Goal: Information Seeking & Learning: Learn about a topic

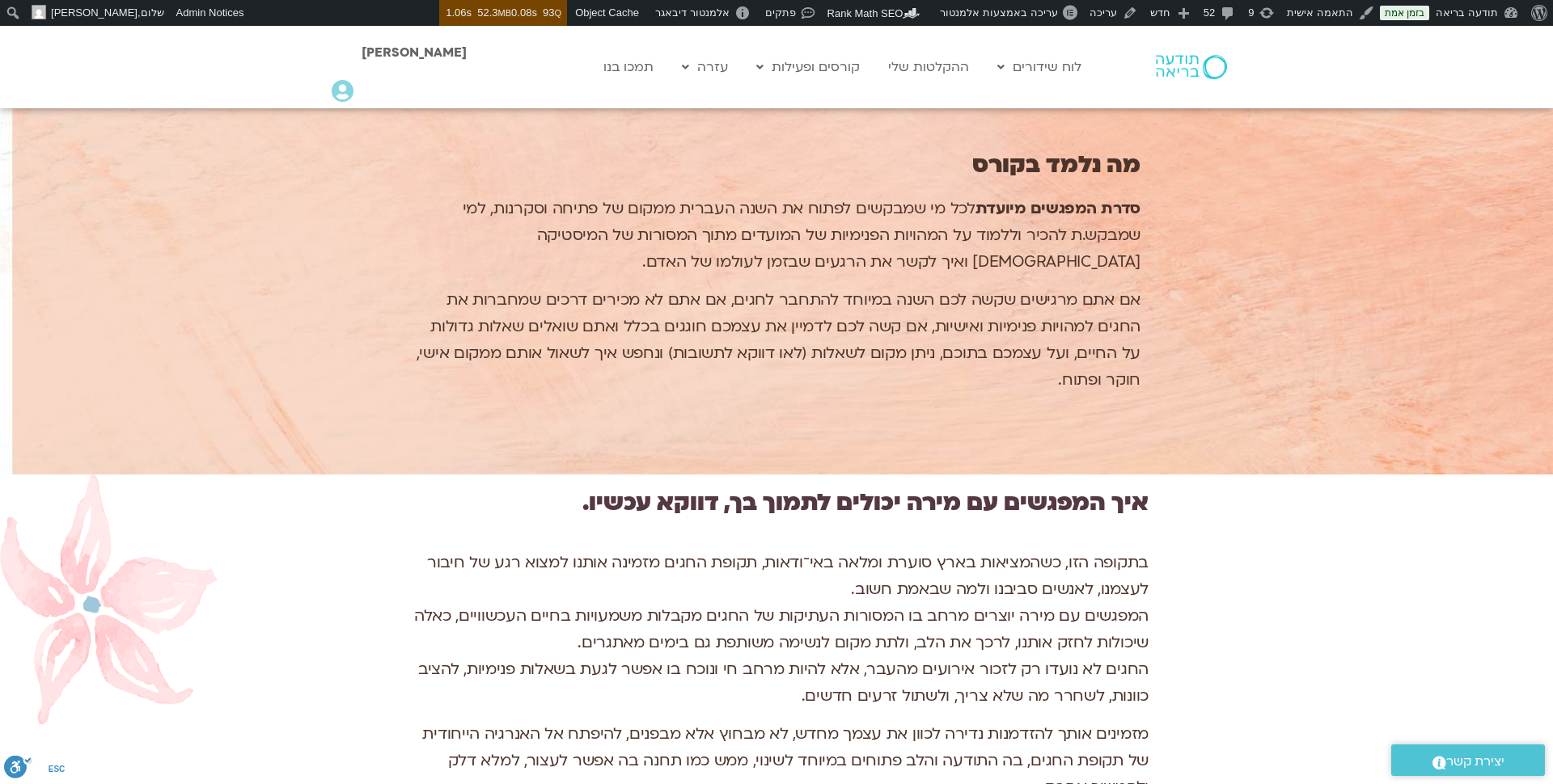
scroll to position [2280, 0]
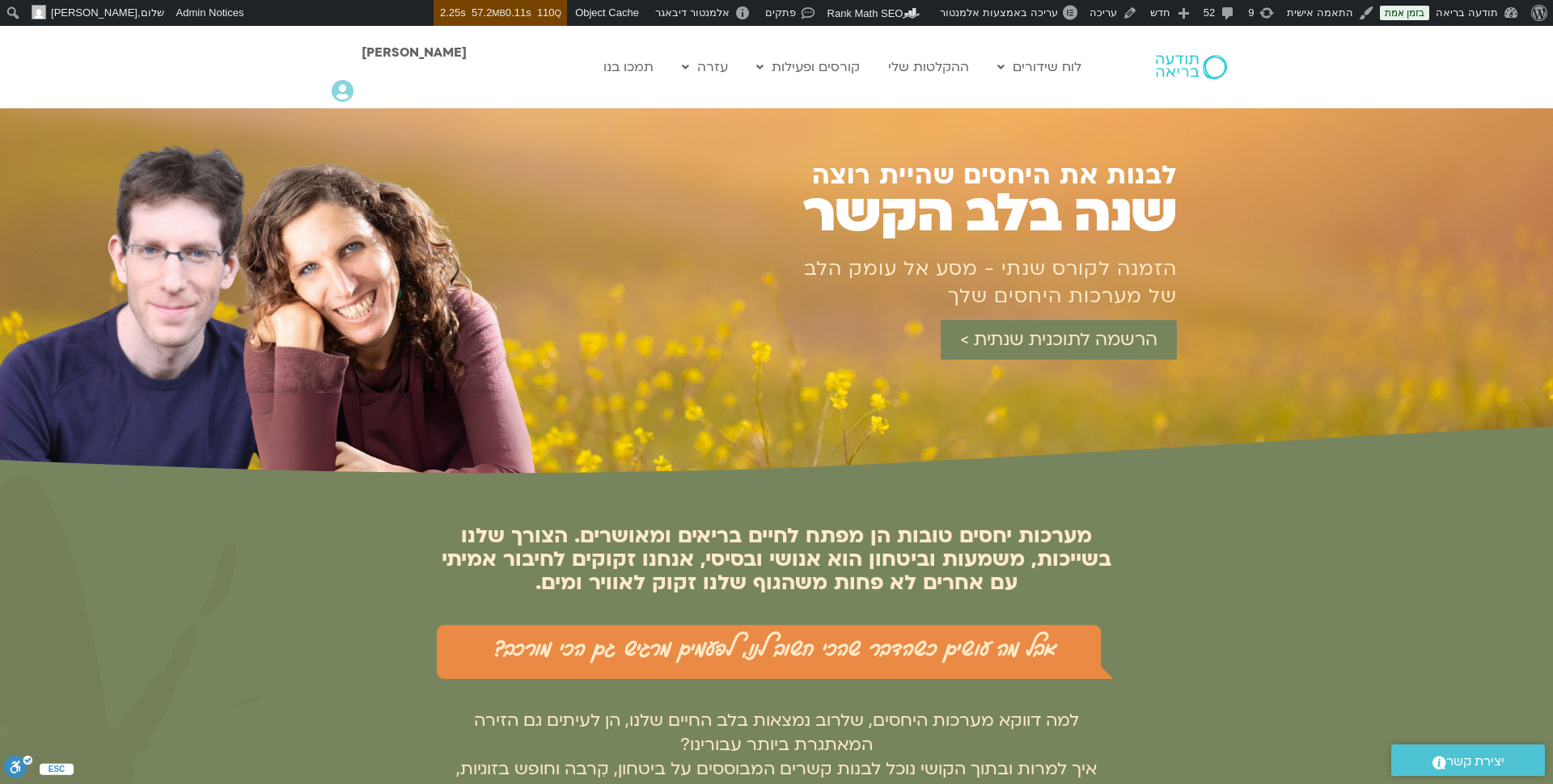
click at [1188, 40] on div at bounding box center [1168, 68] width 140 height 82
click at [1186, 58] on img at bounding box center [1192, 68] width 71 height 25
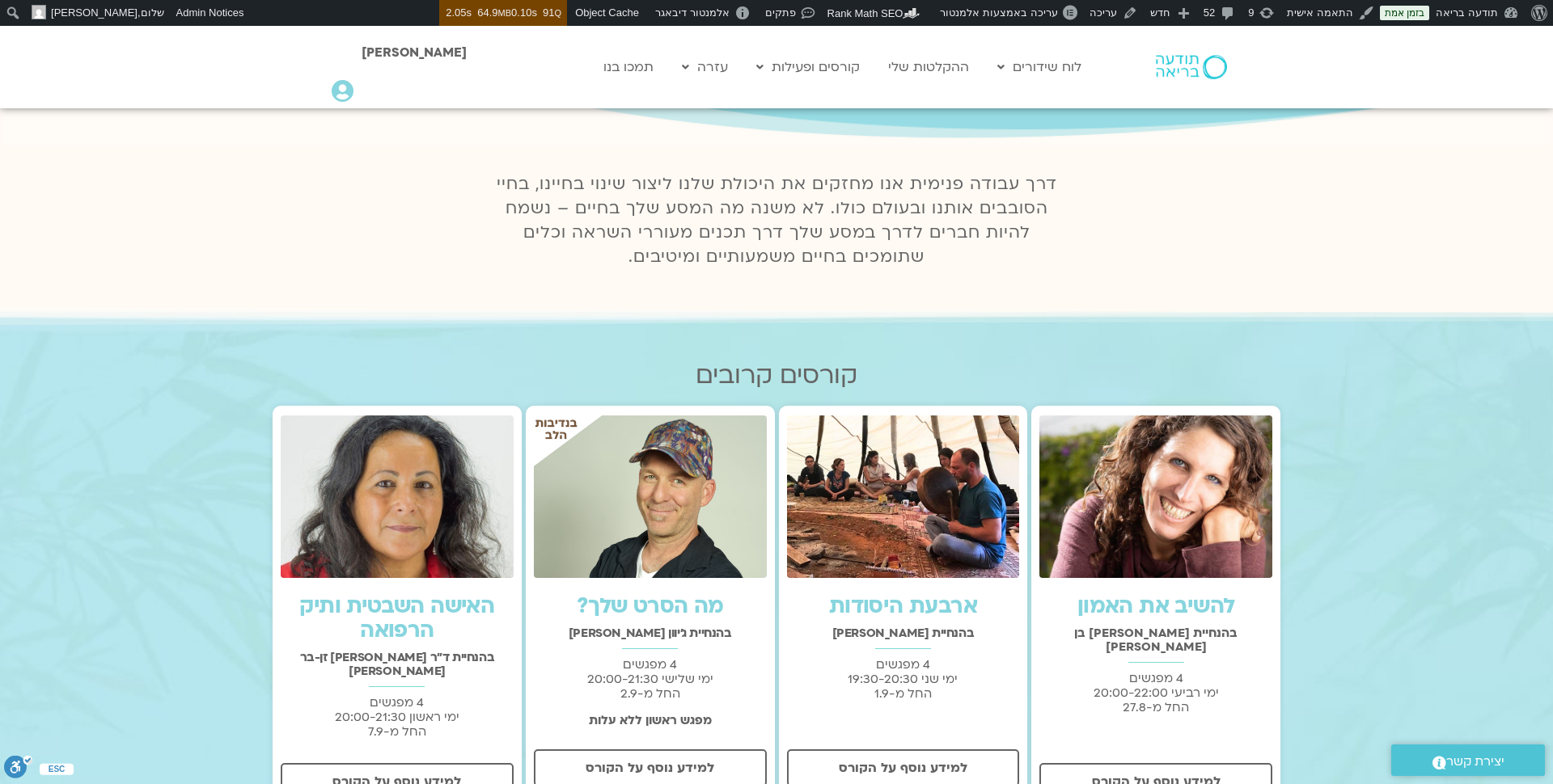
scroll to position [317, 0]
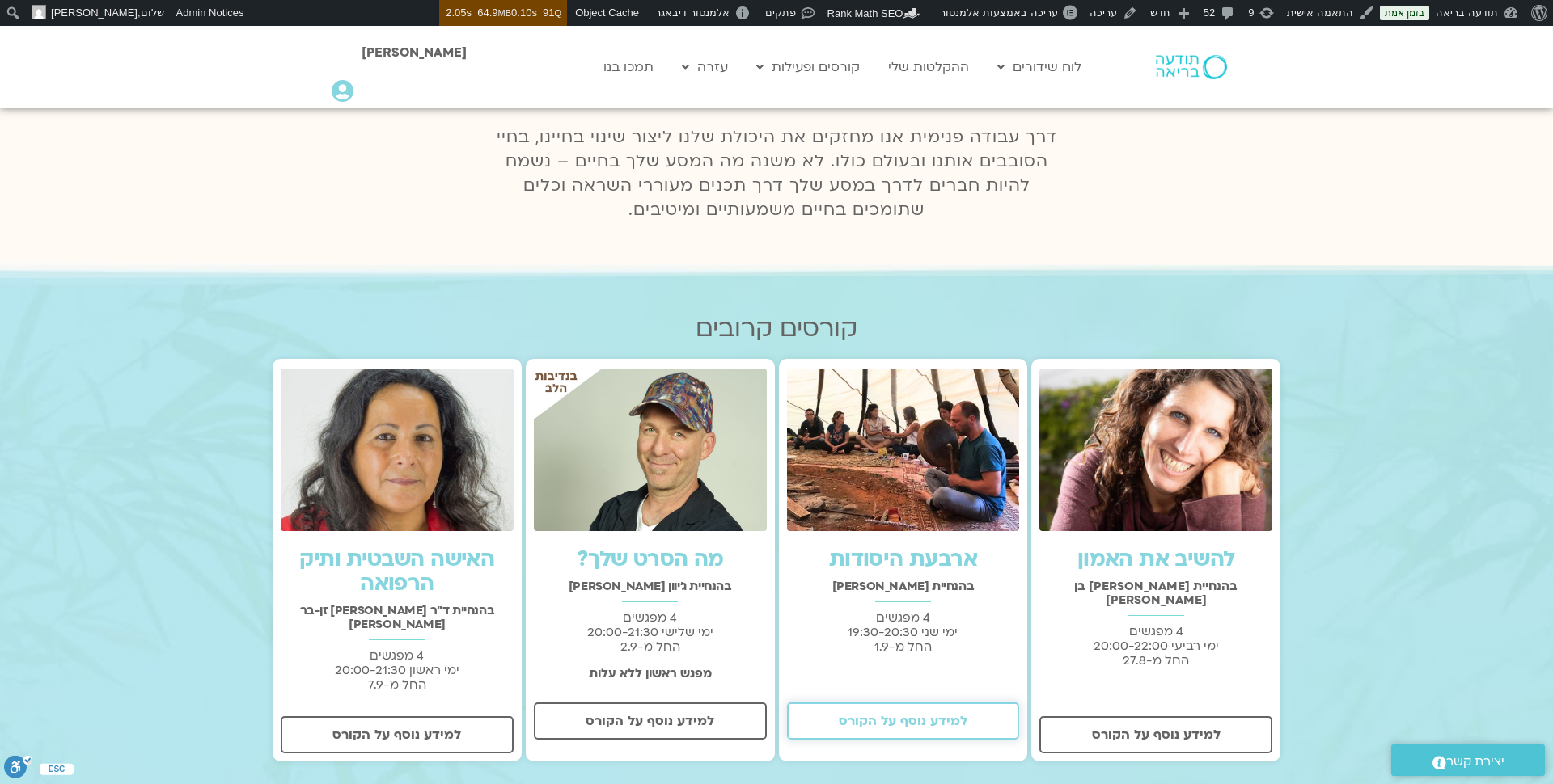
click at [942, 719] on span "למידע נוסף על הקורס" at bounding box center [903, 721] width 129 height 15
click at [1204, 728] on span "למידע נוסף על הקורס" at bounding box center [1156, 735] width 129 height 15
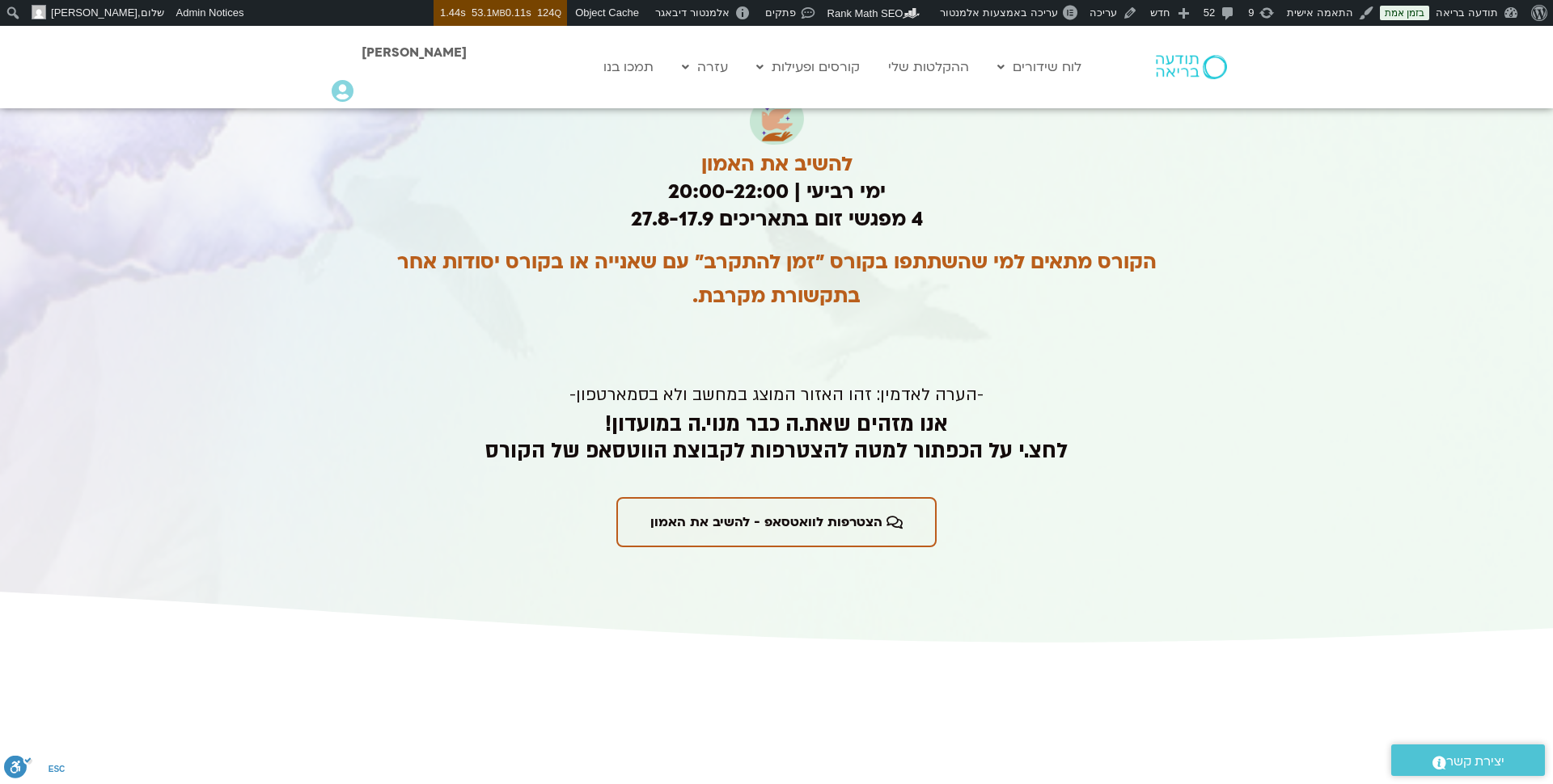
scroll to position [3540, 0]
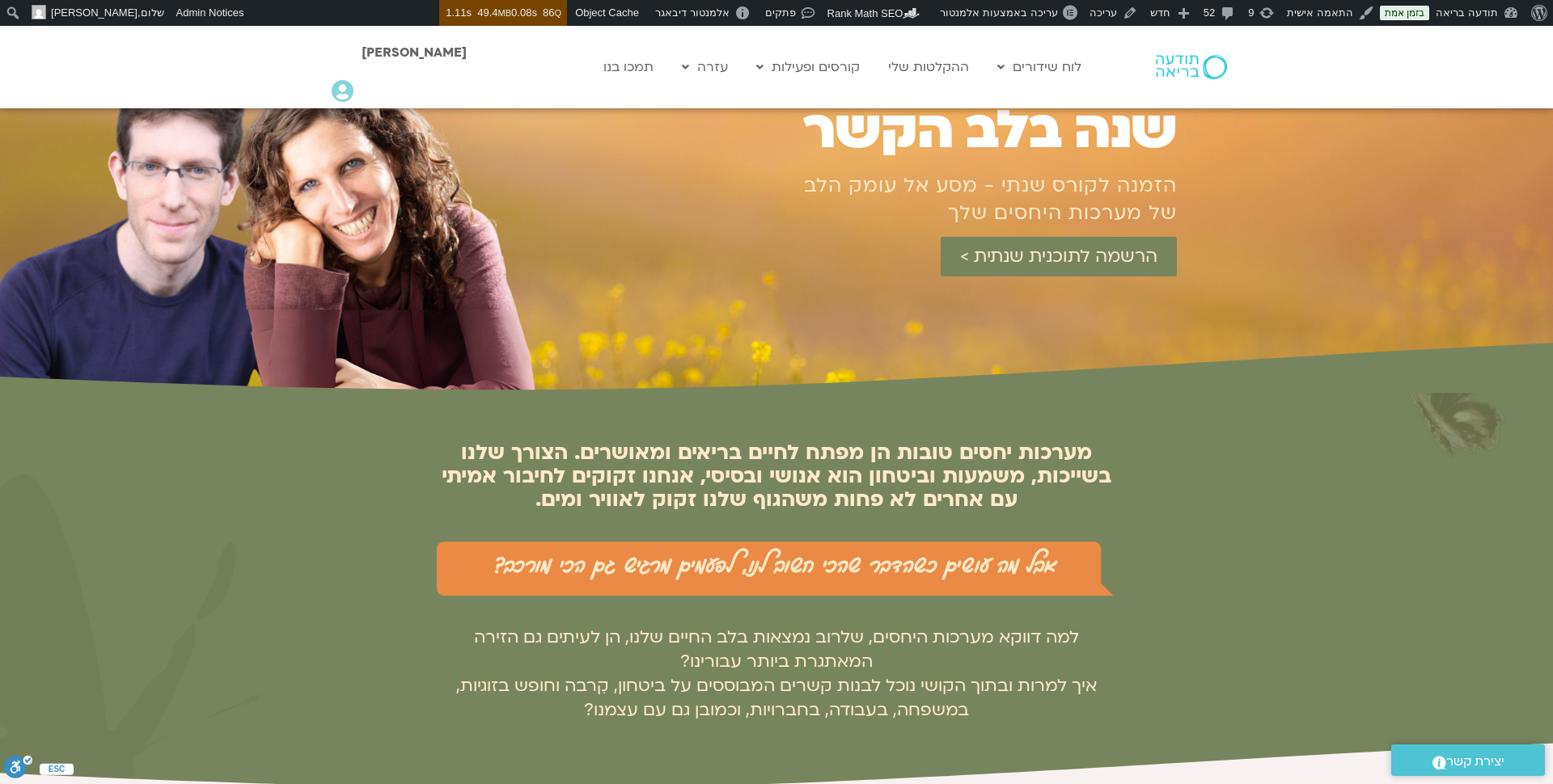
scroll to position [87, 0]
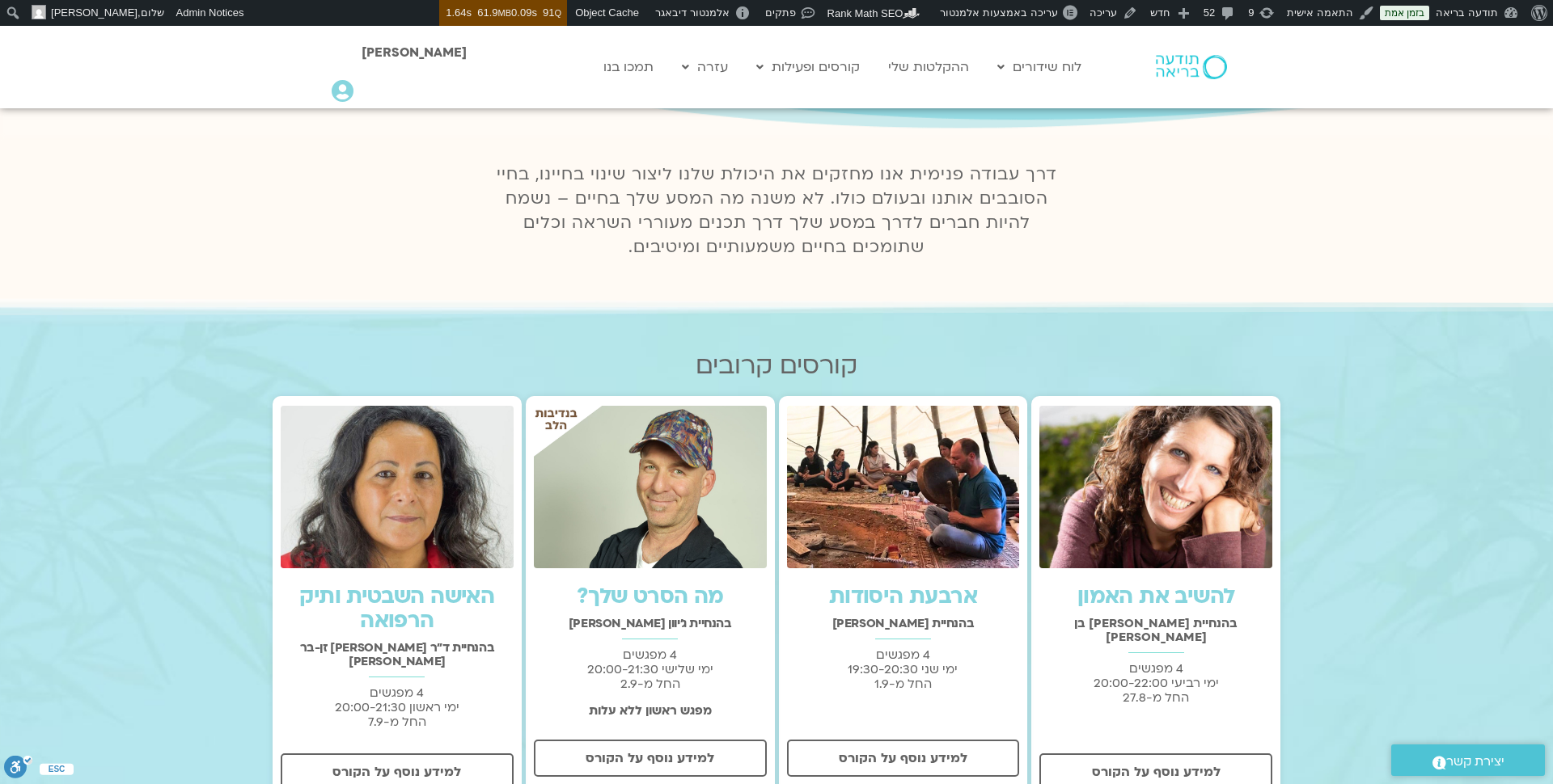
scroll to position [297, 0]
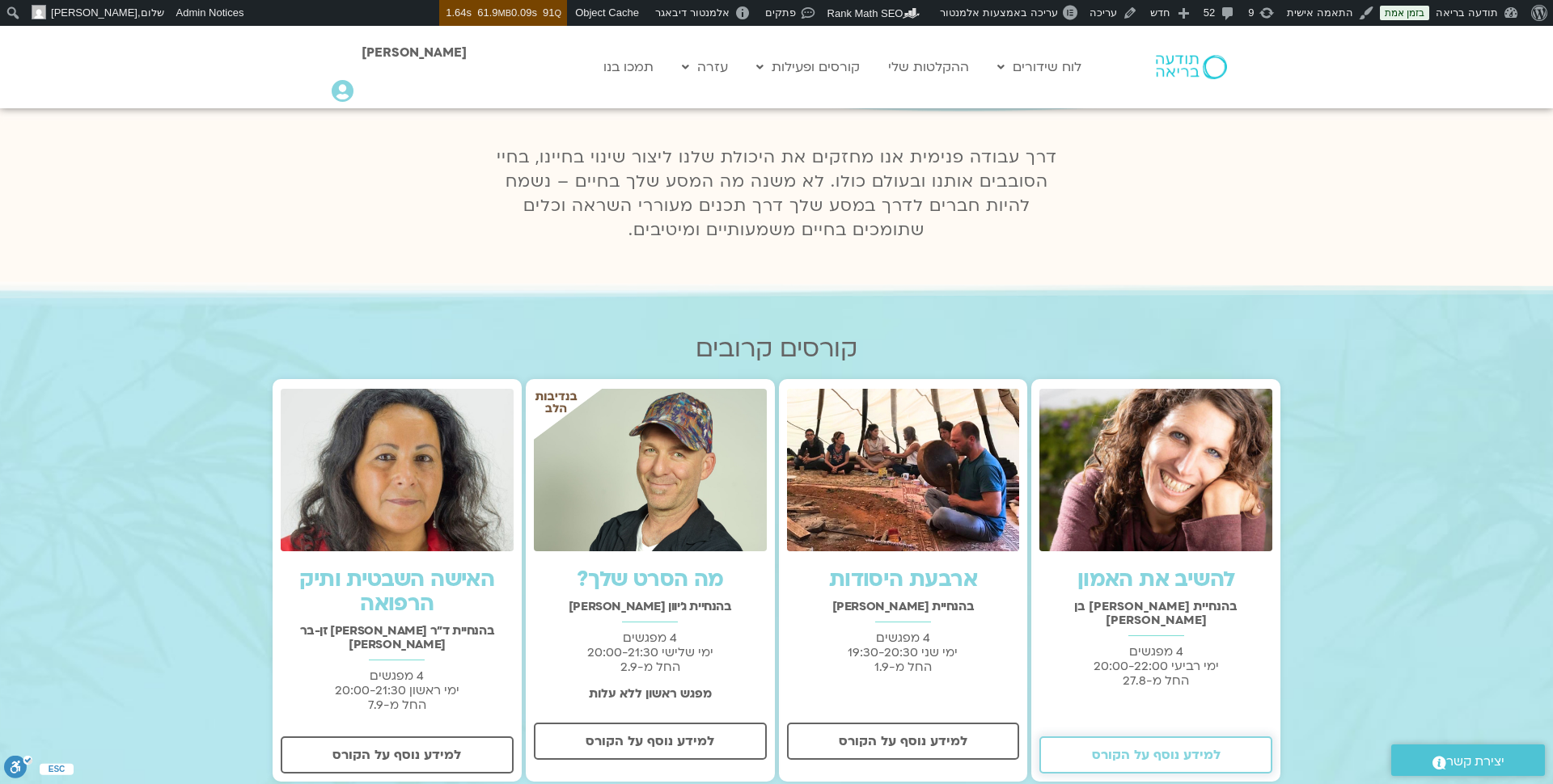
click at [1163, 748] on span "למידע נוסף על הקורס" at bounding box center [1156, 755] width 129 height 15
